Goal: Task Accomplishment & Management: Use online tool/utility

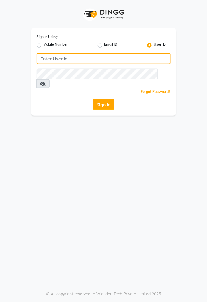
click at [64, 61] on input "Username" at bounding box center [104, 58] width 134 height 11
type input "kiros"
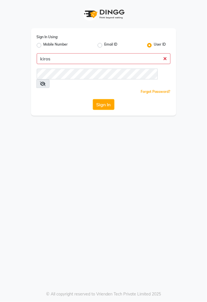
click at [93, 99] on button "Sign In" at bounding box center [104, 104] width 22 height 11
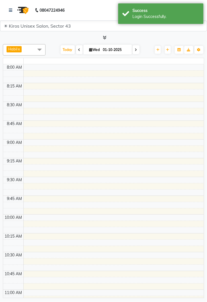
select select "en"
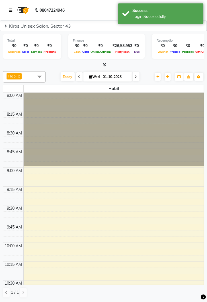
click at [9, 13] on link at bounding box center [12, 10] width 6 height 16
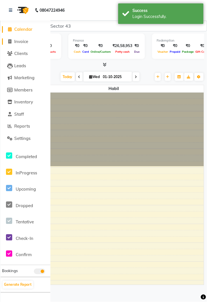
click at [21, 42] on span "Invoice" at bounding box center [21, 41] width 14 height 5
select select "service"
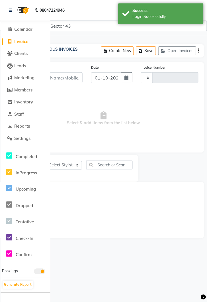
type input "4240"
select select "5694"
click at [9, 6] on link at bounding box center [12, 10] width 6 height 16
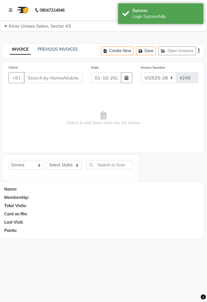
click at [6, 11] on nav "08047224946 Select Location × Kiros Unisex Salon, Sector 43 English ENGLISH Esp…" at bounding box center [103, 10] width 207 height 21
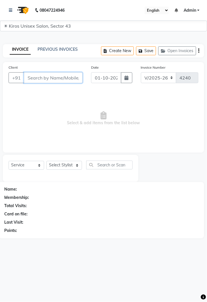
click at [42, 79] on input "Client" at bounding box center [53, 77] width 59 height 11
click at [52, 79] on input "Client" at bounding box center [53, 77] width 59 height 11
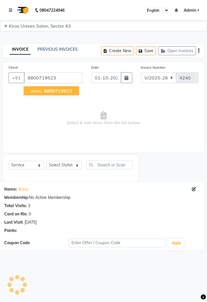
click at [61, 93] on span "88007195" at bounding box center [55, 91] width 23 height 6
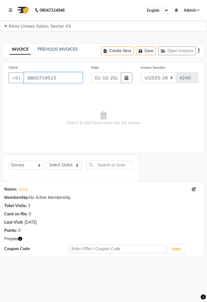
click at [71, 76] on input "8800719523" at bounding box center [53, 77] width 59 height 11
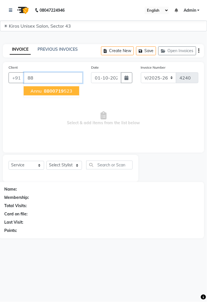
type input "8"
click at [61, 86] on button "Annu 880071 9523" at bounding box center [52, 90] width 56 height 9
type input "8800719523"
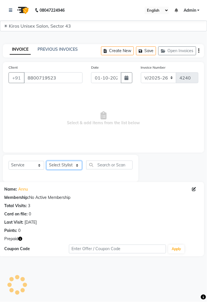
click at [79, 167] on select "Select Stylist [PERSON_NAME] [PERSON_NAME] Jeet Lalit Lamu [PERSON_NAME] [PERSO…" at bounding box center [64, 165] width 36 height 9
select select "39647"
click at [46, 161] on select "Select Stylist [PERSON_NAME] [PERSON_NAME] Jeet Lalit Lamu [PERSON_NAME] [PERSO…" at bounding box center [64, 165] width 36 height 9
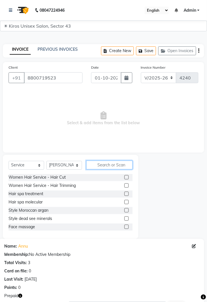
click at [107, 162] on input "text" at bounding box center [109, 165] width 46 height 9
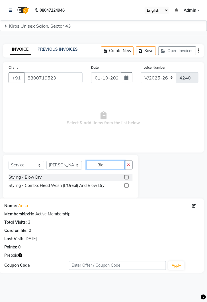
type input "Blo"
click at [127, 177] on label at bounding box center [126, 177] width 4 height 4
click at [127, 177] on input "checkbox" at bounding box center [126, 178] width 4 height 4
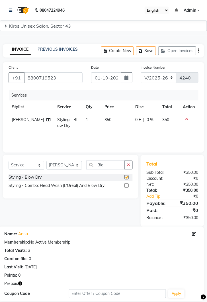
checkbox input "false"
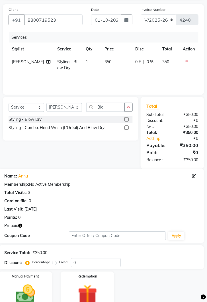
scroll to position [61, 0]
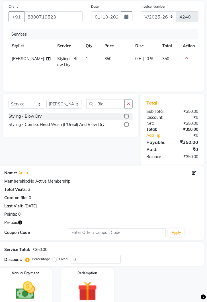
click at [91, 289] on img at bounding box center [88, 291] width 32 height 24
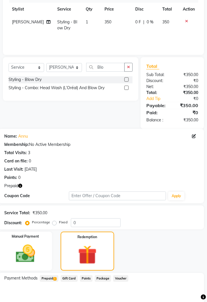
click at [50, 278] on span "Prepaid 1" at bounding box center [49, 278] width 19 height 7
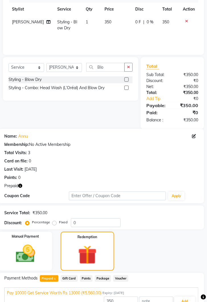
scroll to position [102, 0]
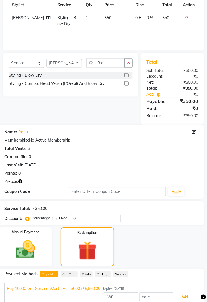
click at [186, 301] on button "Add" at bounding box center [185, 298] width 21 height 10
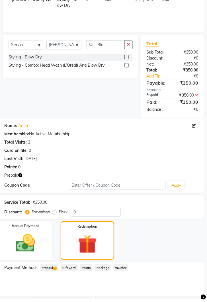
scroll to position [142, 0]
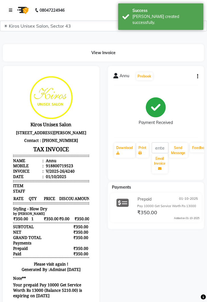
click at [10, 10] on icon at bounding box center [10, 10] width 3 height 4
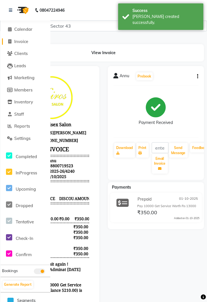
click at [26, 41] on span "Invoice" at bounding box center [21, 41] width 14 height 5
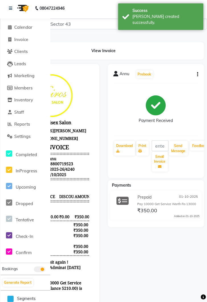
select select "service"
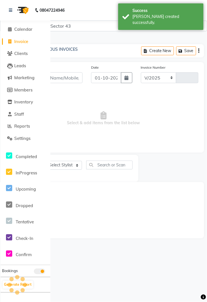
select select "5694"
type input "4241"
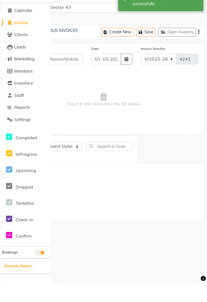
click at [20, 41] on span "Invoice" at bounding box center [21, 41] width 14 height 5
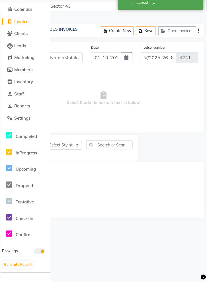
select select "service"
select select "5694"
type input "4241"
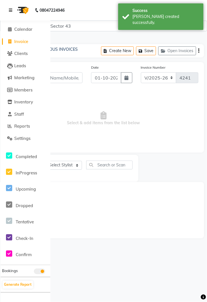
click at [13, 12] on link at bounding box center [12, 10] width 6 height 16
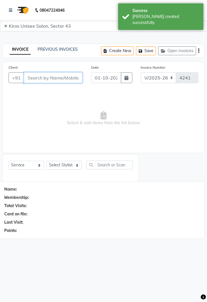
click at [57, 78] on input "Client" at bounding box center [53, 77] width 59 height 11
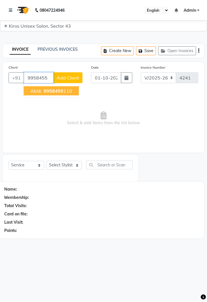
click at [63, 87] on button "Ablik 9958455 110" at bounding box center [51, 90] width 55 height 9
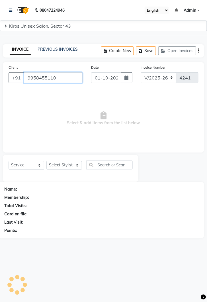
type input "9958455110"
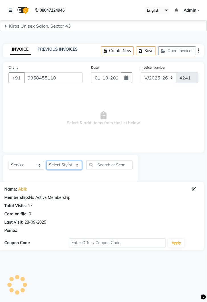
click at [80, 167] on select "Select Stylist [PERSON_NAME] [PERSON_NAME] Jeet Lalit Lamu [PERSON_NAME] [PERSO…" at bounding box center [64, 165] width 36 height 9
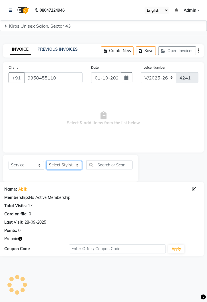
select select "39653"
click at [46, 161] on select "Select Stylist [PERSON_NAME] [PERSON_NAME] Jeet Lalit Lamu [PERSON_NAME] [PERSO…" at bounding box center [64, 165] width 36 height 9
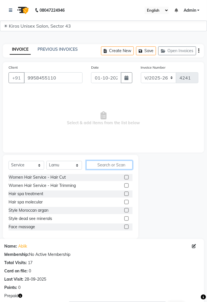
click at [108, 164] on input "text" at bounding box center [109, 165] width 46 height 9
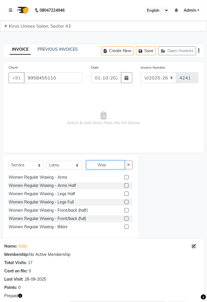
scroll to position [13, 0]
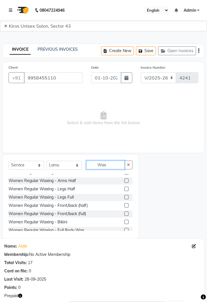
type input "Wax"
click at [127, 182] on label at bounding box center [126, 181] width 4 height 4
click at [127, 182] on input "checkbox" at bounding box center [126, 181] width 4 height 4
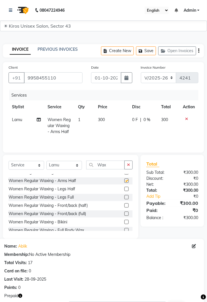
checkbox input "false"
click at [115, 121] on td "300" at bounding box center [112, 125] width 34 height 25
select select "39653"
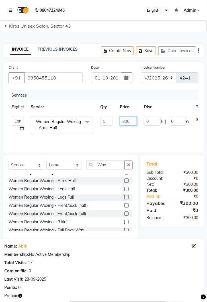
click at [132, 121] on input "300" at bounding box center [128, 121] width 17 height 9
type input "3"
type input "500"
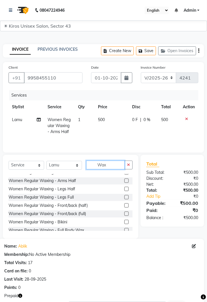
click at [113, 162] on input "Wax" at bounding box center [105, 165] width 38 height 9
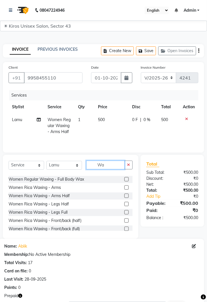
type input "W"
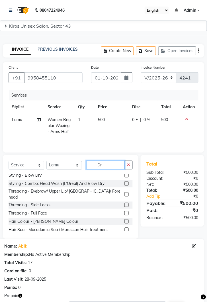
scroll to position [0, 0]
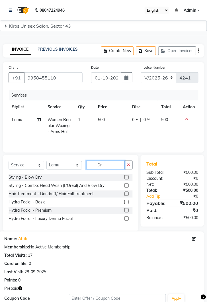
type input "D"
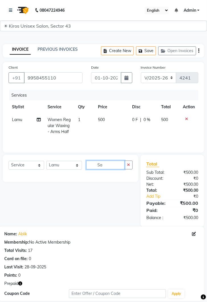
type input "S"
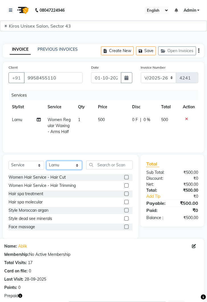
click at [79, 165] on select "Select Stylist [PERSON_NAME] [PERSON_NAME] Jeet Lalit Lamu [PERSON_NAME] [PERSO…" at bounding box center [64, 165] width 36 height 9
select select "39647"
click at [46, 161] on select "Select Stylist [PERSON_NAME] [PERSON_NAME] Jeet Lalit Lamu [PERSON_NAME] [PERSO…" at bounding box center [64, 165] width 36 height 9
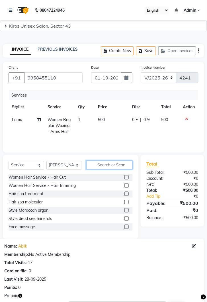
click at [111, 163] on input "text" at bounding box center [109, 165] width 46 height 9
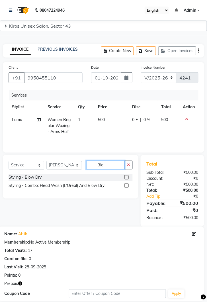
type input "Blo"
click at [126, 177] on label at bounding box center [126, 177] width 4 height 4
click at [126, 177] on input "checkbox" at bounding box center [126, 178] width 4 height 4
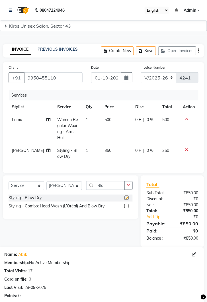
checkbox input "false"
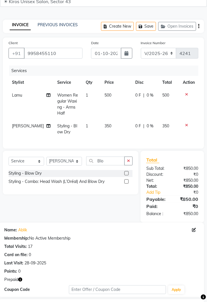
scroll to position [75, 0]
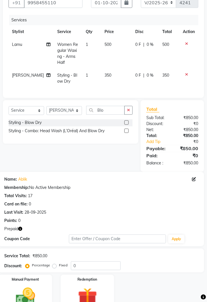
click at [88, 291] on img at bounding box center [88, 298] width 32 height 24
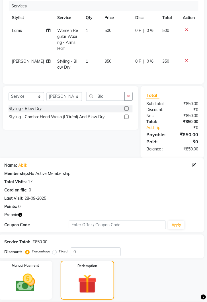
scroll to position [130, 0]
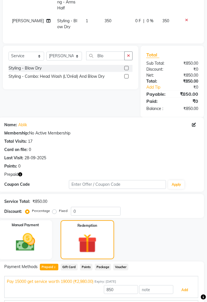
click at [189, 285] on button "Add" at bounding box center [185, 290] width 21 height 10
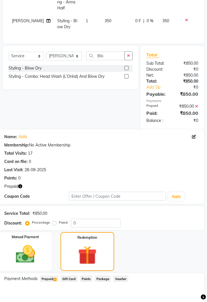
scroll to position [156, 0]
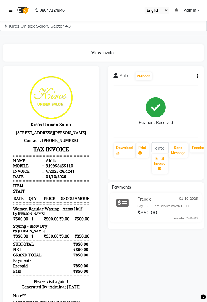
click at [10, 9] on icon at bounding box center [10, 10] width 3 height 4
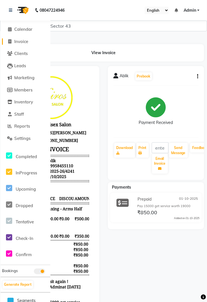
click at [25, 39] on span "Invoice" at bounding box center [21, 41] width 14 height 5
select select "service"
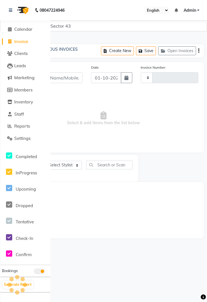
type input "4242"
select select "5694"
click at [11, 13] on link at bounding box center [12, 10] width 6 height 16
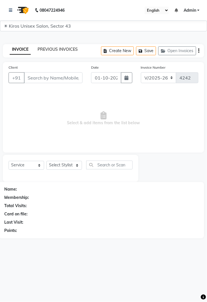
click at [71, 49] on link "PREVIOUS INVOICES" at bounding box center [58, 49] width 40 height 5
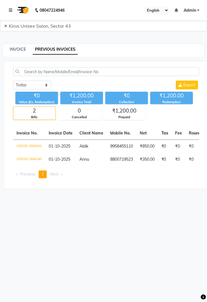
click at [151, 155] on td "₹350.00" at bounding box center [147, 159] width 22 height 13
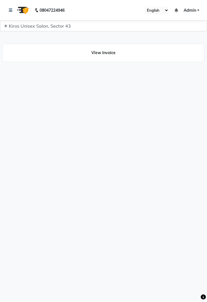
select select "en"
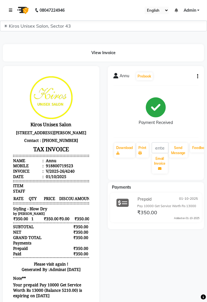
click at [9, 8] on link at bounding box center [12, 10] width 6 height 16
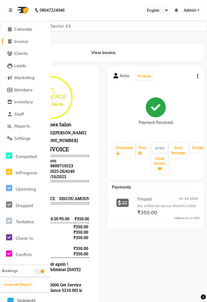
click at [26, 42] on span "Invoice" at bounding box center [21, 41] width 14 height 5
select select "service"
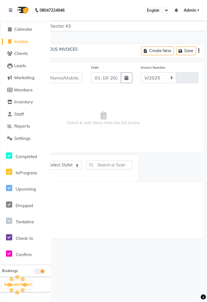
select select "5694"
type input "4242"
click at [12, 9] on icon at bounding box center [10, 10] width 3 height 4
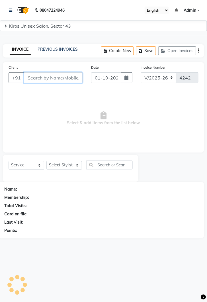
click at [59, 77] on input "Client" at bounding box center [53, 77] width 59 height 11
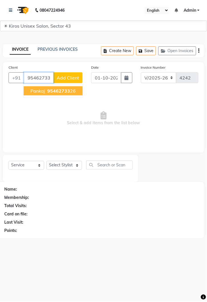
click at [66, 88] on span "95462733" at bounding box center [58, 91] width 23 height 6
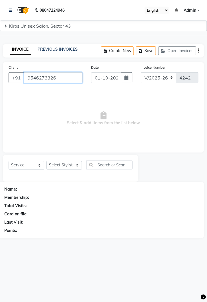
type input "9546273326"
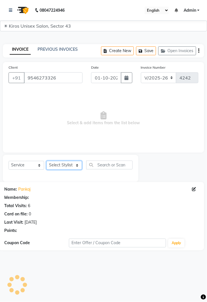
click at [81, 165] on select "Select Stylist [PERSON_NAME] [PERSON_NAME] Jeet Lalit Lamu [PERSON_NAME] [PERSO…" at bounding box center [64, 165] width 36 height 9
select select "39650"
click at [46, 161] on select "Select Stylist [PERSON_NAME] [PERSON_NAME] Jeet Lalit Lamu [PERSON_NAME] [PERSO…" at bounding box center [64, 165] width 36 height 9
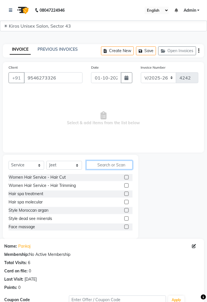
click at [111, 163] on input "text" at bounding box center [109, 165] width 46 height 9
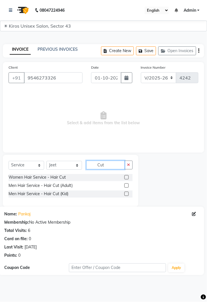
type input "Cut"
click at [127, 184] on label at bounding box center [126, 185] width 4 height 4
click at [127, 184] on input "checkbox" at bounding box center [126, 186] width 4 height 4
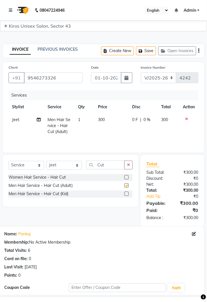
checkbox input "false"
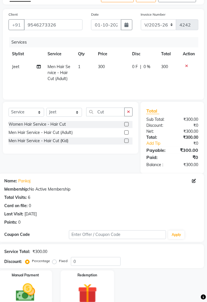
scroll to position [55, 0]
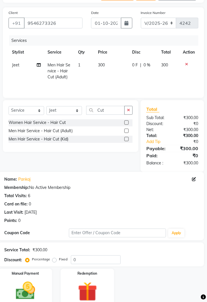
click at [34, 287] on img at bounding box center [26, 291] width 32 height 23
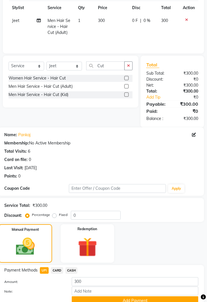
click at [150, 298] on button "Add Payment" at bounding box center [135, 301] width 127 height 9
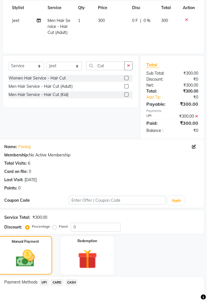
scroll to position [135, 0]
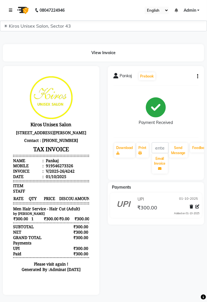
click at [9, 11] on icon at bounding box center [10, 10] width 3 height 4
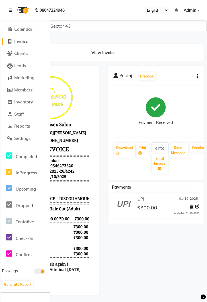
click at [26, 41] on span "Invoice" at bounding box center [21, 41] width 14 height 5
select select "service"
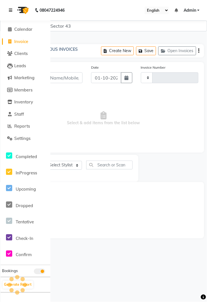
click at [11, 13] on link at bounding box center [12, 10] width 6 height 16
type input "4243"
select select "5694"
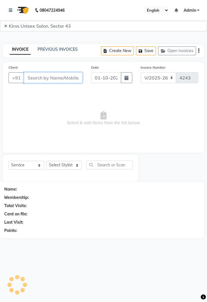
click at [62, 79] on input "Client" at bounding box center [53, 77] width 59 height 11
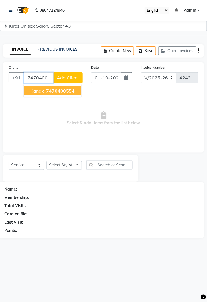
click at [69, 87] on button "Kanak 7470400 554" at bounding box center [53, 90] width 58 height 9
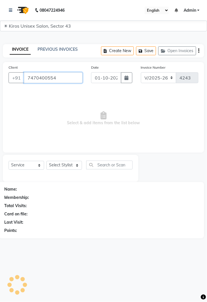
type input "7470400554"
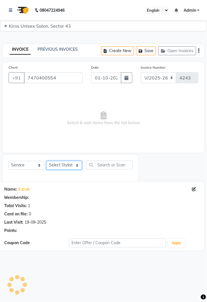
click at [78, 163] on select "Select Stylist [PERSON_NAME] [PERSON_NAME] Jeet Lalit Lamu [PERSON_NAME] [PERSO…" at bounding box center [64, 165] width 36 height 9
select select "39653"
click at [46, 161] on select "Select Stylist [PERSON_NAME] [PERSON_NAME] Jeet Lalit Lamu [PERSON_NAME] [PERSO…" at bounding box center [64, 165] width 36 height 9
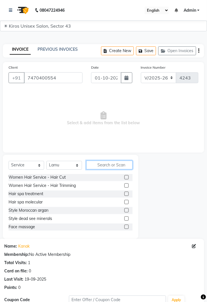
click at [106, 167] on input "text" at bounding box center [109, 165] width 46 height 9
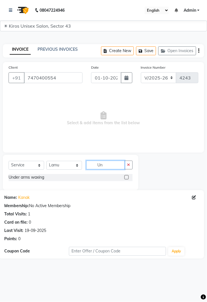
type input "Un"
click at [127, 177] on label at bounding box center [126, 177] width 4 height 4
click at [127, 177] on input "checkbox" at bounding box center [126, 178] width 4 height 4
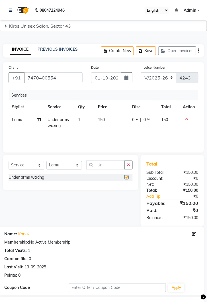
checkbox input "false"
click at [107, 163] on input "Un" at bounding box center [105, 165] width 38 height 9
type input "U"
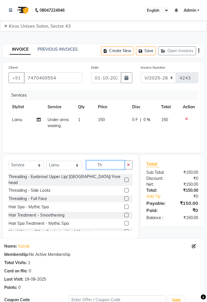
type input "Th"
click at [126, 178] on label at bounding box center [126, 180] width 4 height 4
click at [126, 178] on input "checkbox" at bounding box center [126, 180] width 4 height 4
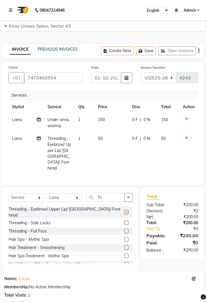
checkbox input "false"
click at [111, 132] on td "50" at bounding box center [112, 153] width 34 height 43
select select "39653"
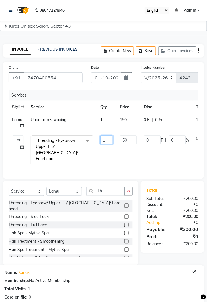
click at [110, 141] on input "1" at bounding box center [106, 140] width 13 height 9
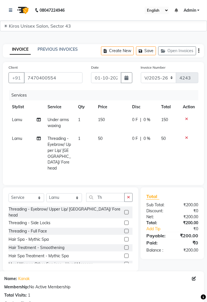
click at [103, 140] on td "50" at bounding box center [112, 153] width 34 height 43
select select "39653"
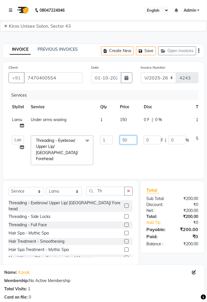
click at [132, 140] on input "50" at bounding box center [128, 140] width 17 height 9
type input "5"
type input "100"
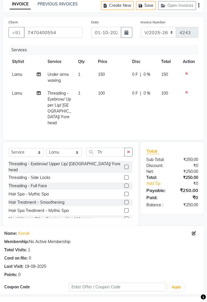
scroll to position [88, 0]
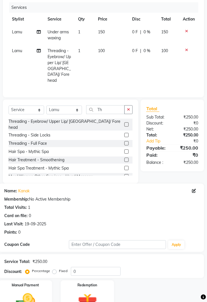
click at [33, 291] on img at bounding box center [26, 302] width 32 height 23
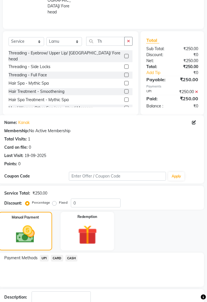
click at [135, 302] on main "INVOICE PREVIOUS INVOICES Create New Save Open Invoices Client +91 7470400554 D…" at bounding box center [103, 110] width 207 height 460
